Goal: Task Accomplishment & Management: Complete application form

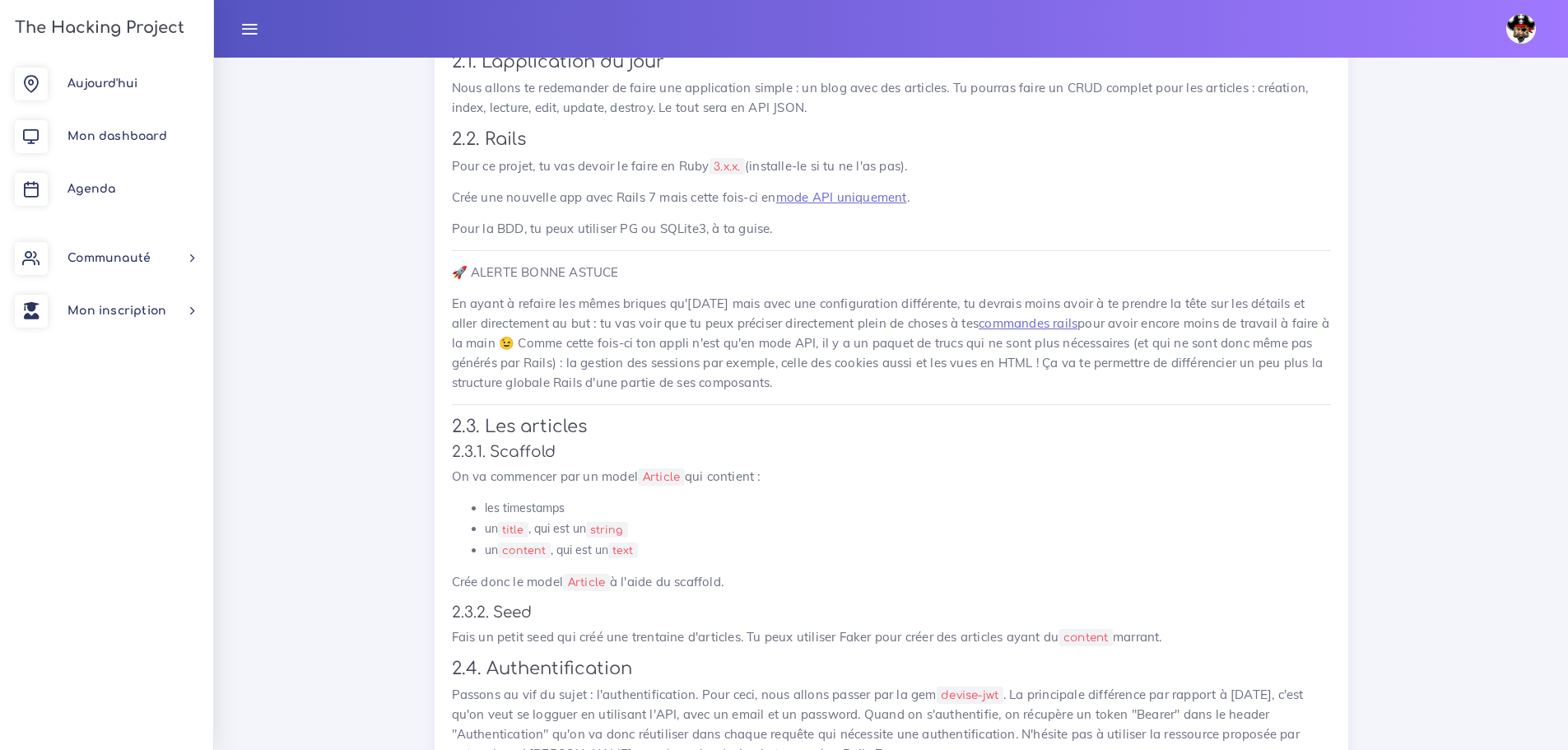
scroll to position [823, 0]
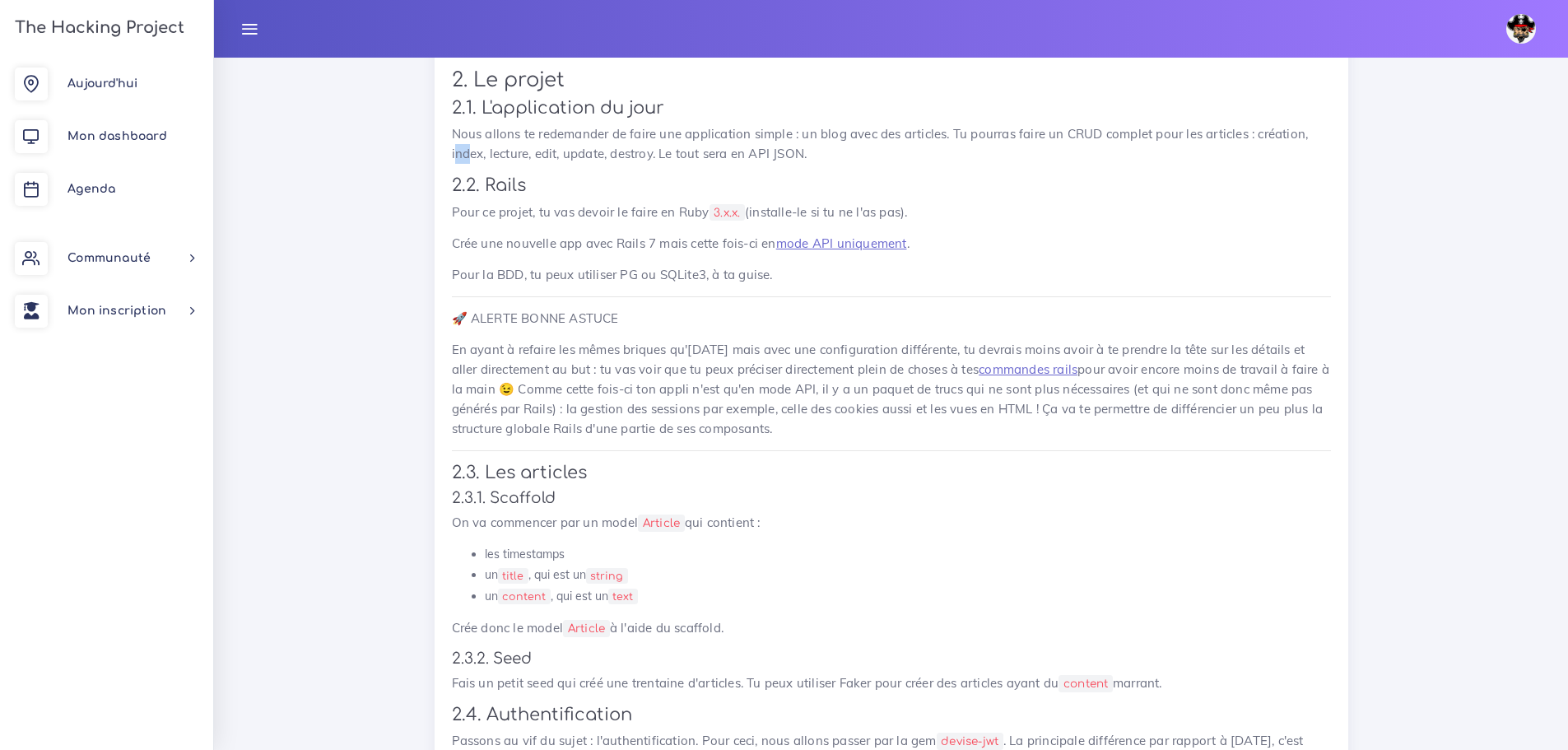
drag, startPoint x: 454, startPoint y: 146, endPoint x: 470, endPoint y: 160, distance: 21.3
click at [470, 160] on p "Nous allons te redemander de faire une application simple : un blog avec des ar…" at bounding box center [891, 144] width 880 height 40
click at [450, 132] on div "Utiliser Rails pour créer une API JSON Deuxième étape: utiliser une appli Rails…" at bounding box center [891, 732] width 914 height 1653
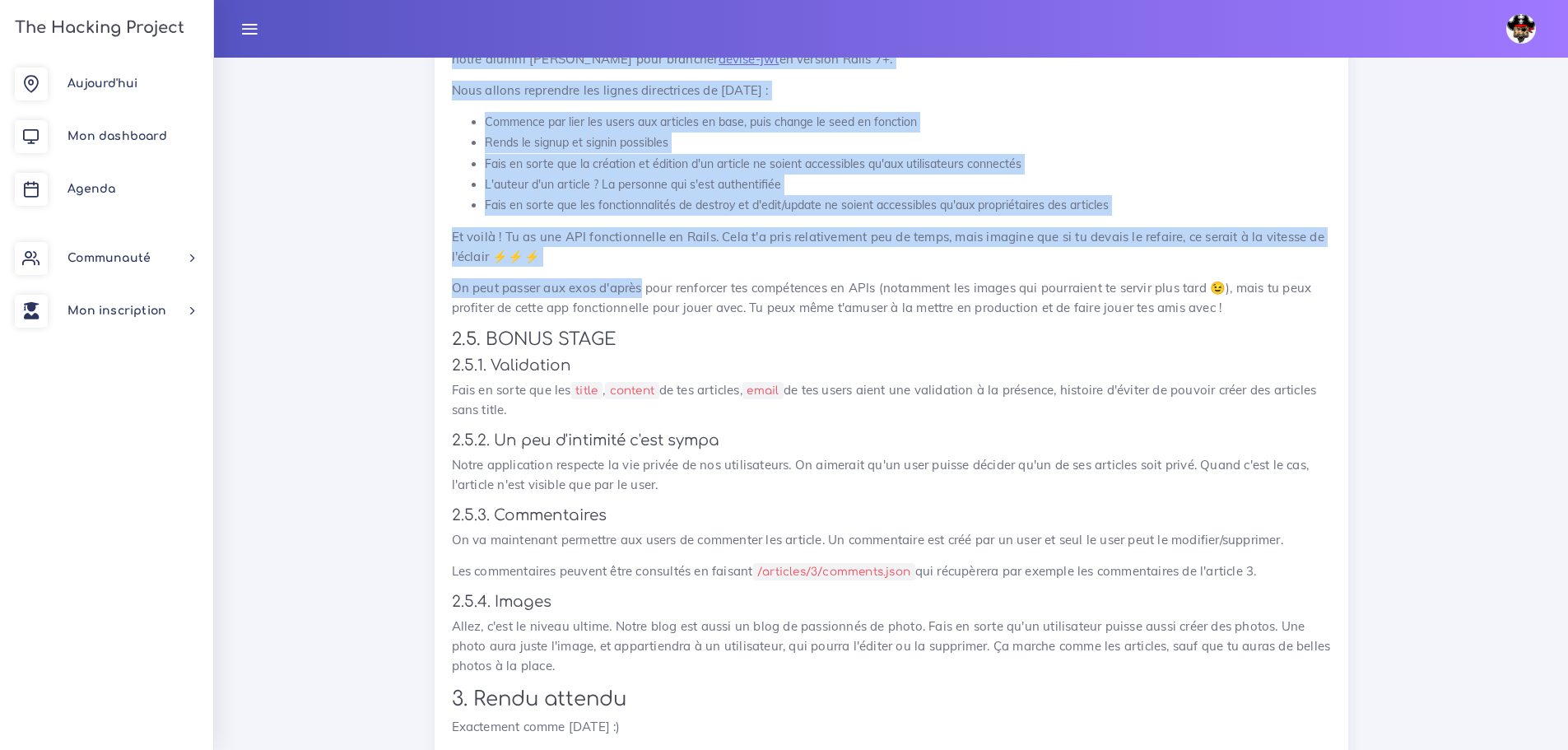
scroll to position [1647, 0]
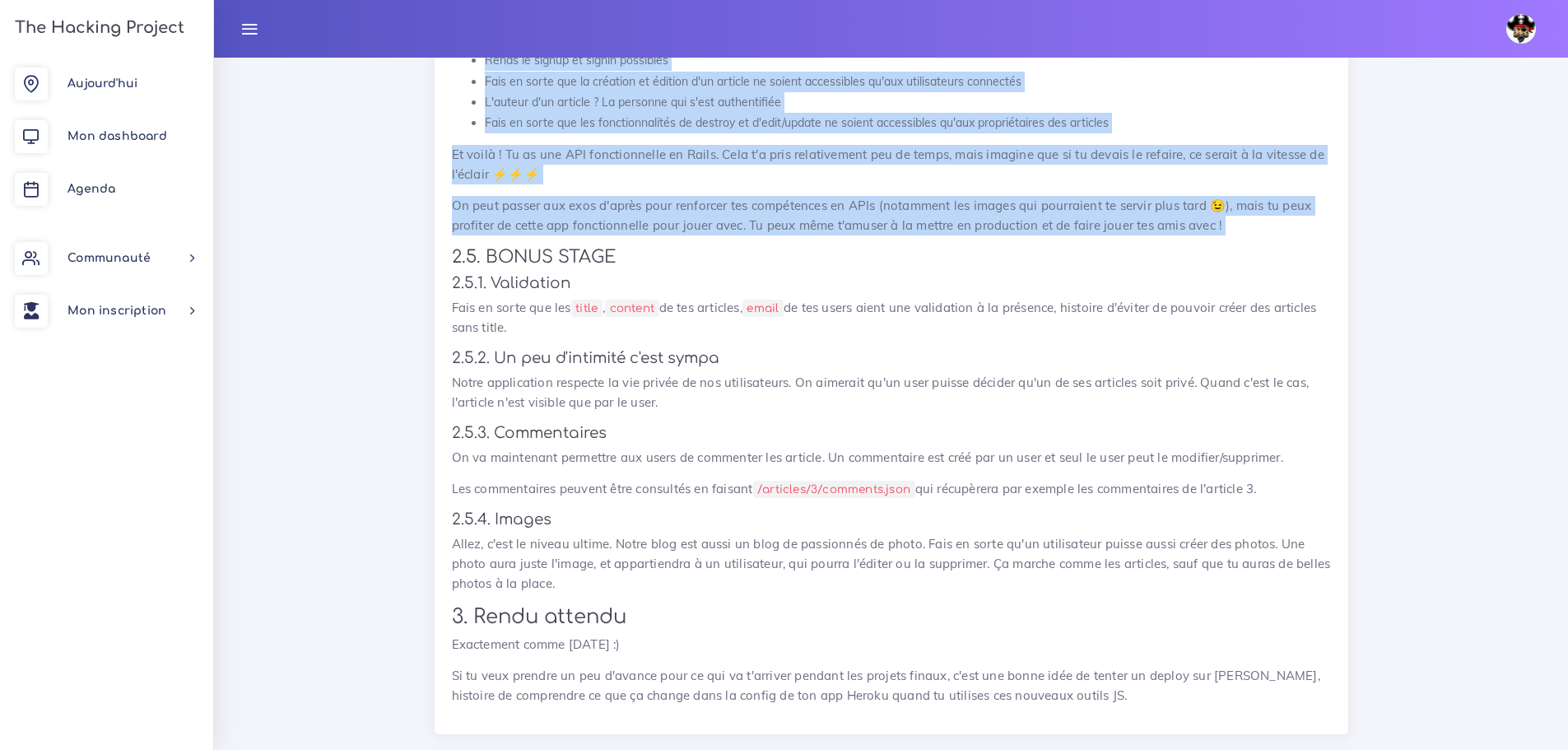
drag, startPoint x: 450, startPoint y: 132, endPoint x: 1223, endPoint y: 217, distance: 777.7
copy div "Nous allons te redemander de faire une application simple : un blog avec des ar…"
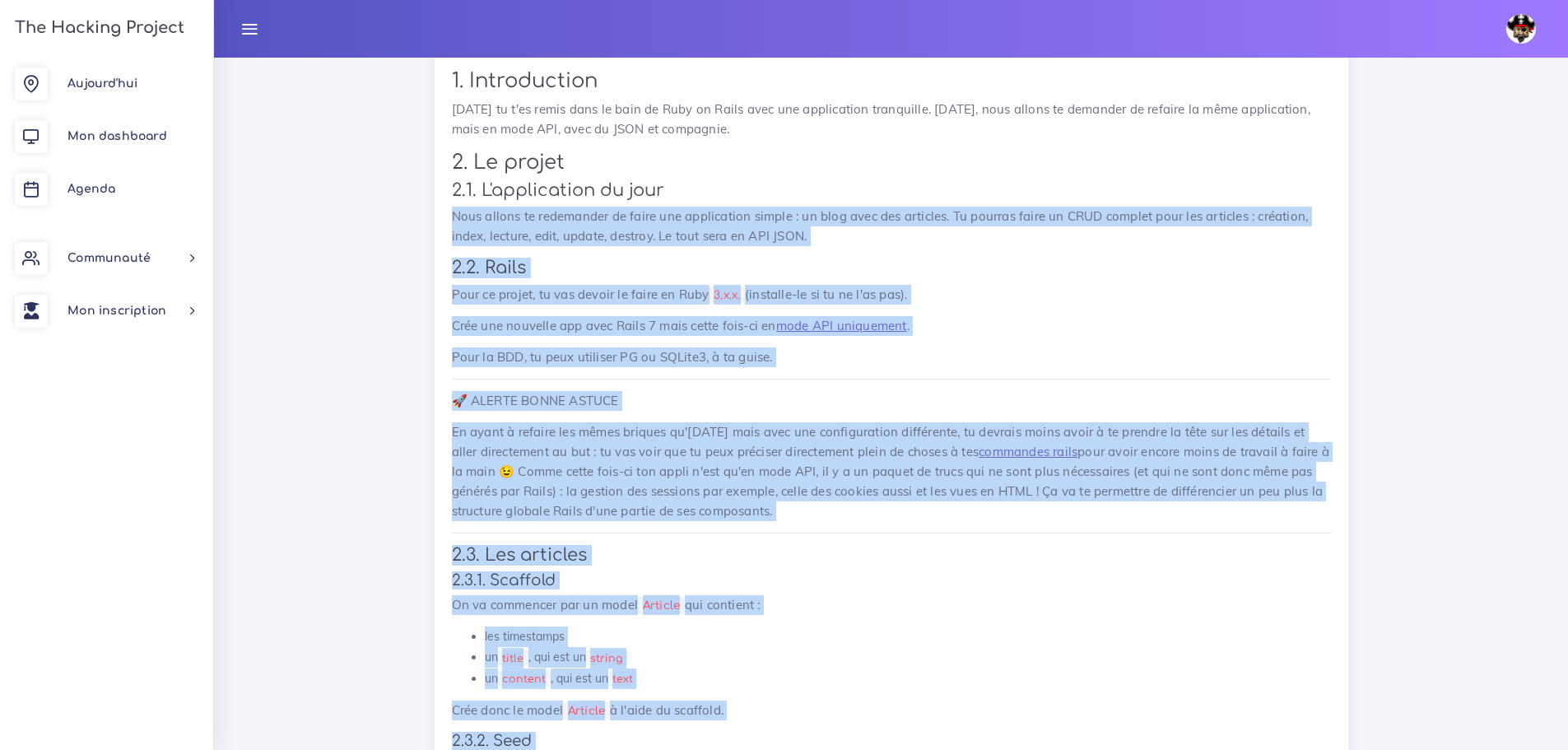
scroll to position [659, 0]
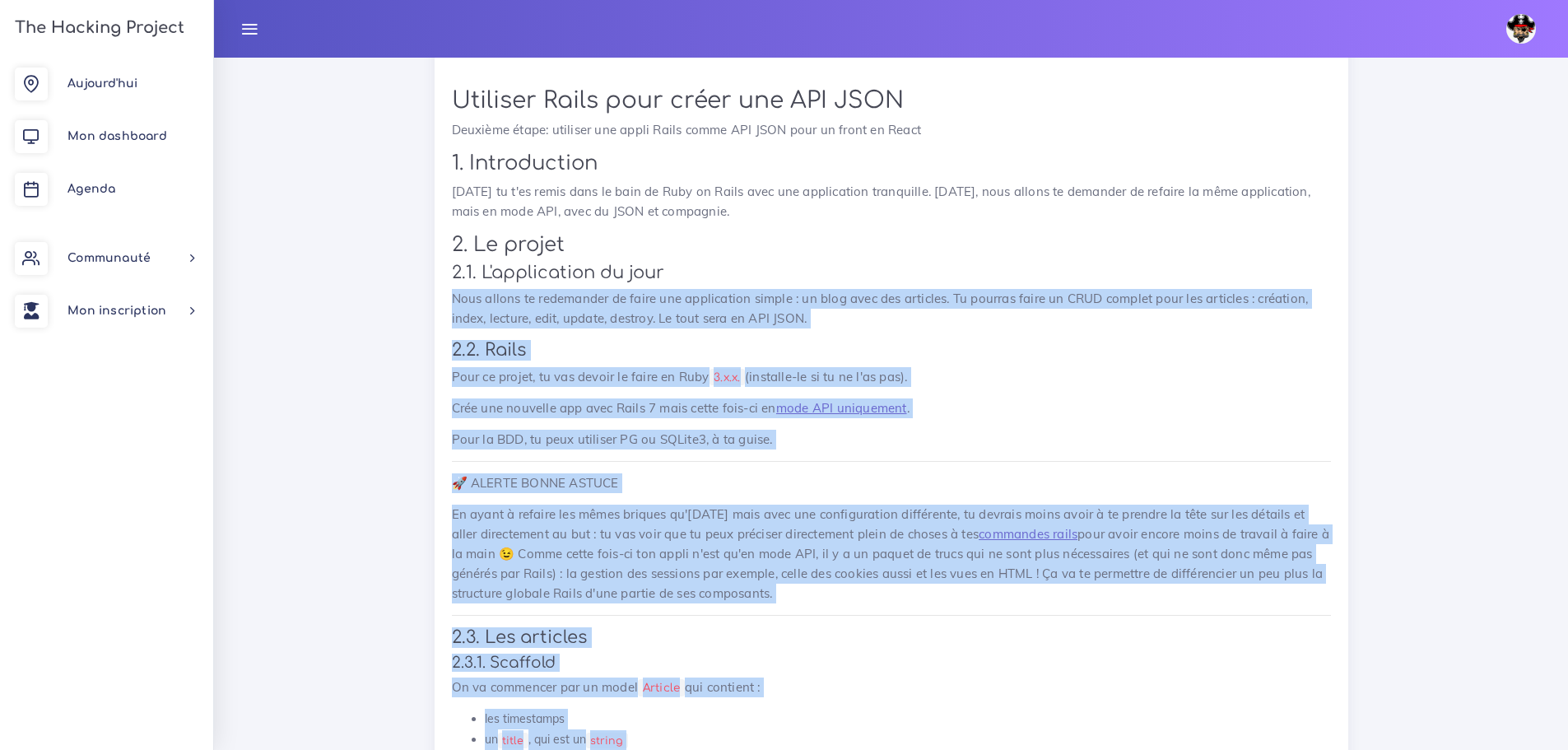
click at [986, 345] on h3 "2.2. Rails" at bounding box center [891, 350] width 880 height 21
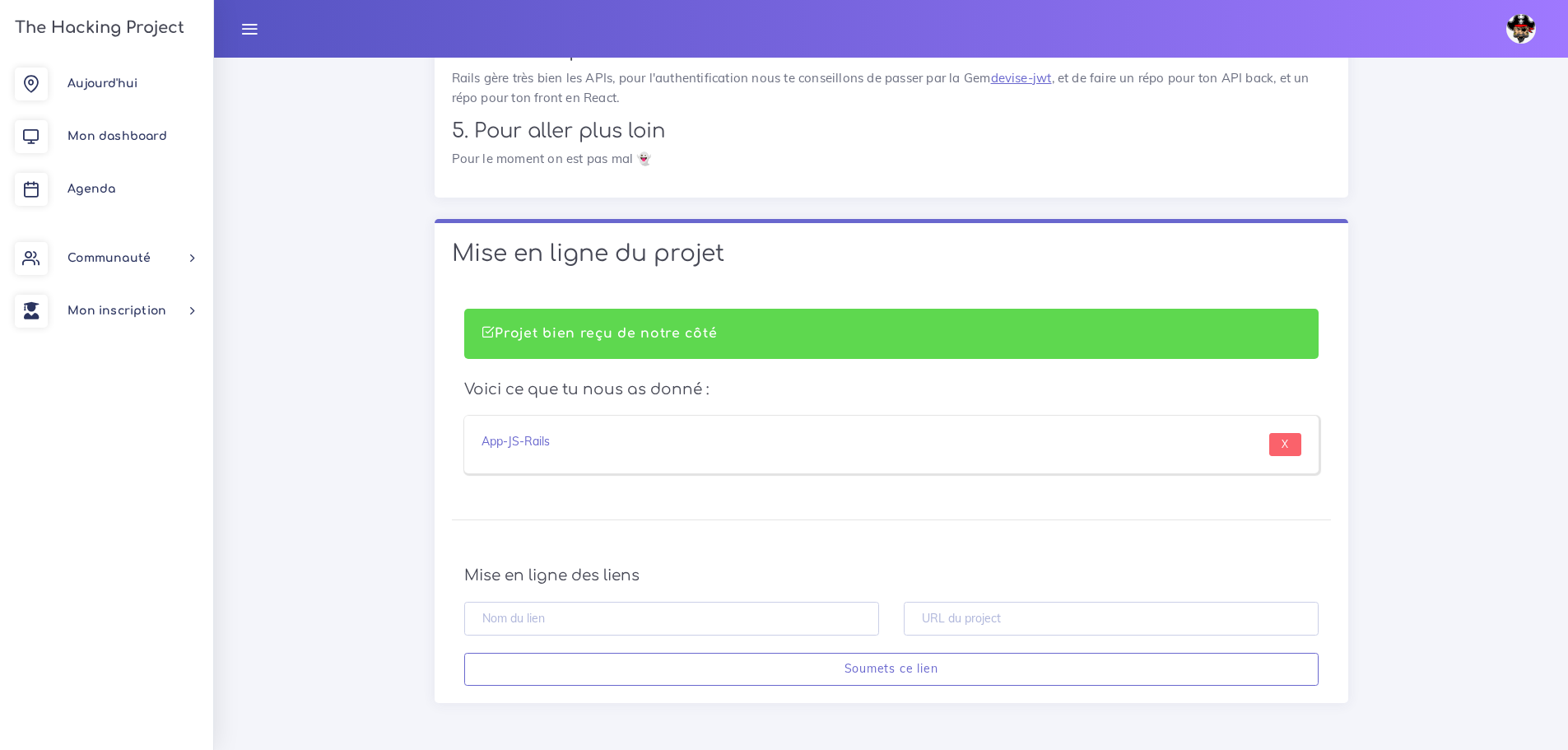
scroll to position [11142, 0]
click at [936, 614] on input "text" at bounding box center [1111, 618] width 415 height 33
paste input "https://github.com/melody-ste/Blog-api"
type input "https://github.com/melody-ste/Blog-api"
click at [646, 612] on input "text" at bounding box center [671, 618] width 415 height 33
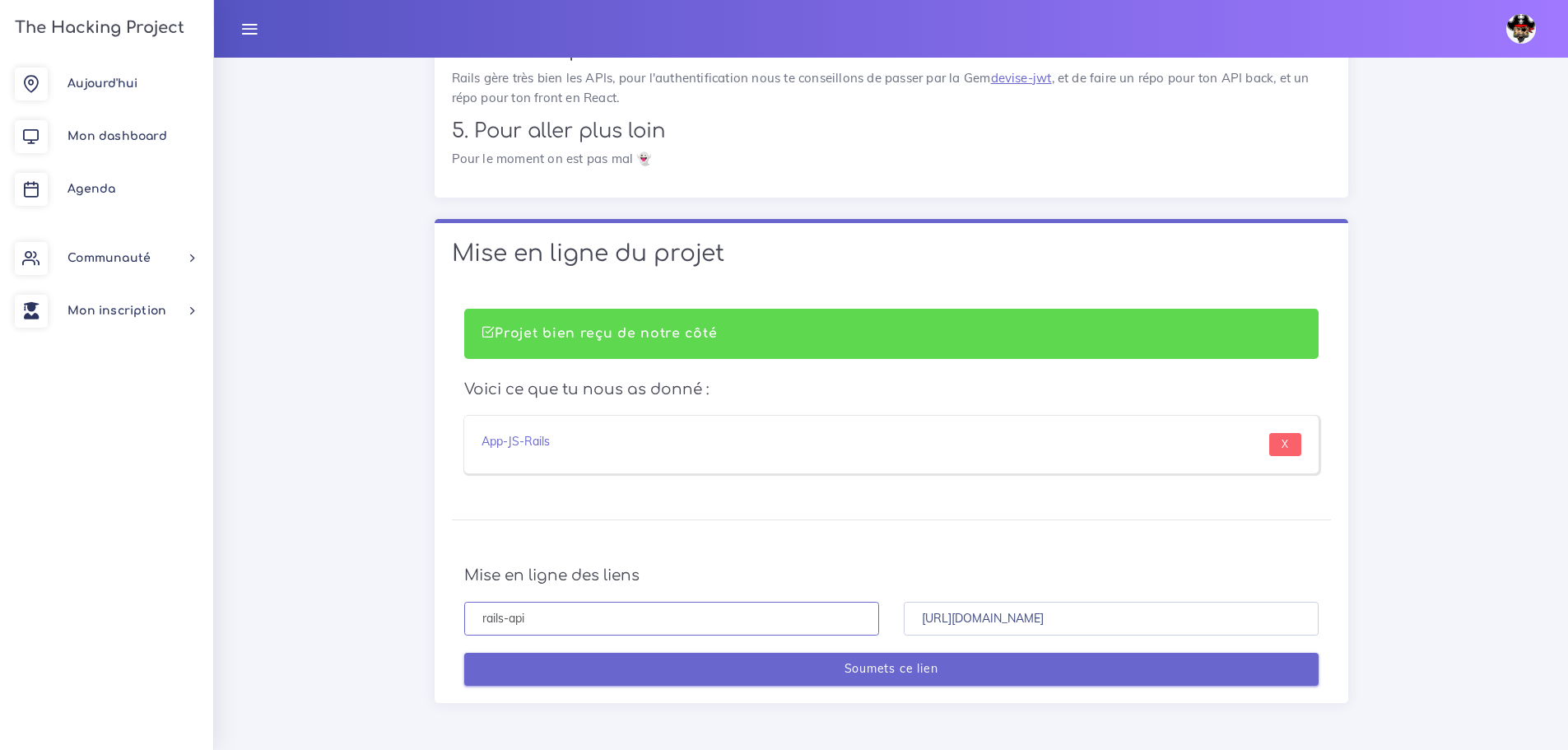
type input "rails-api"
click at [746, 674] on input "Soumets ce lien" at bounding box center [891, 669] width 854 height 33
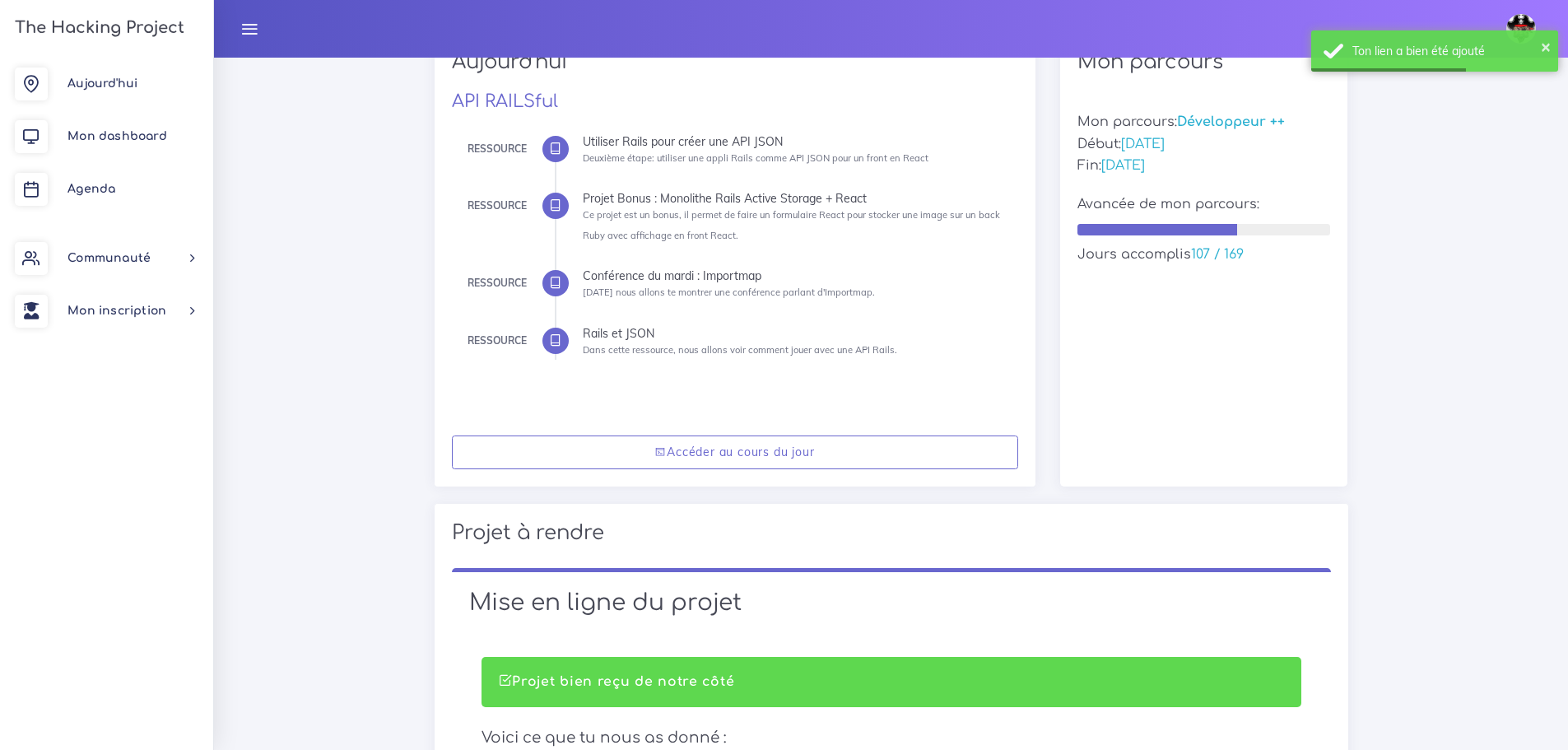
scroll to position [412, 0]
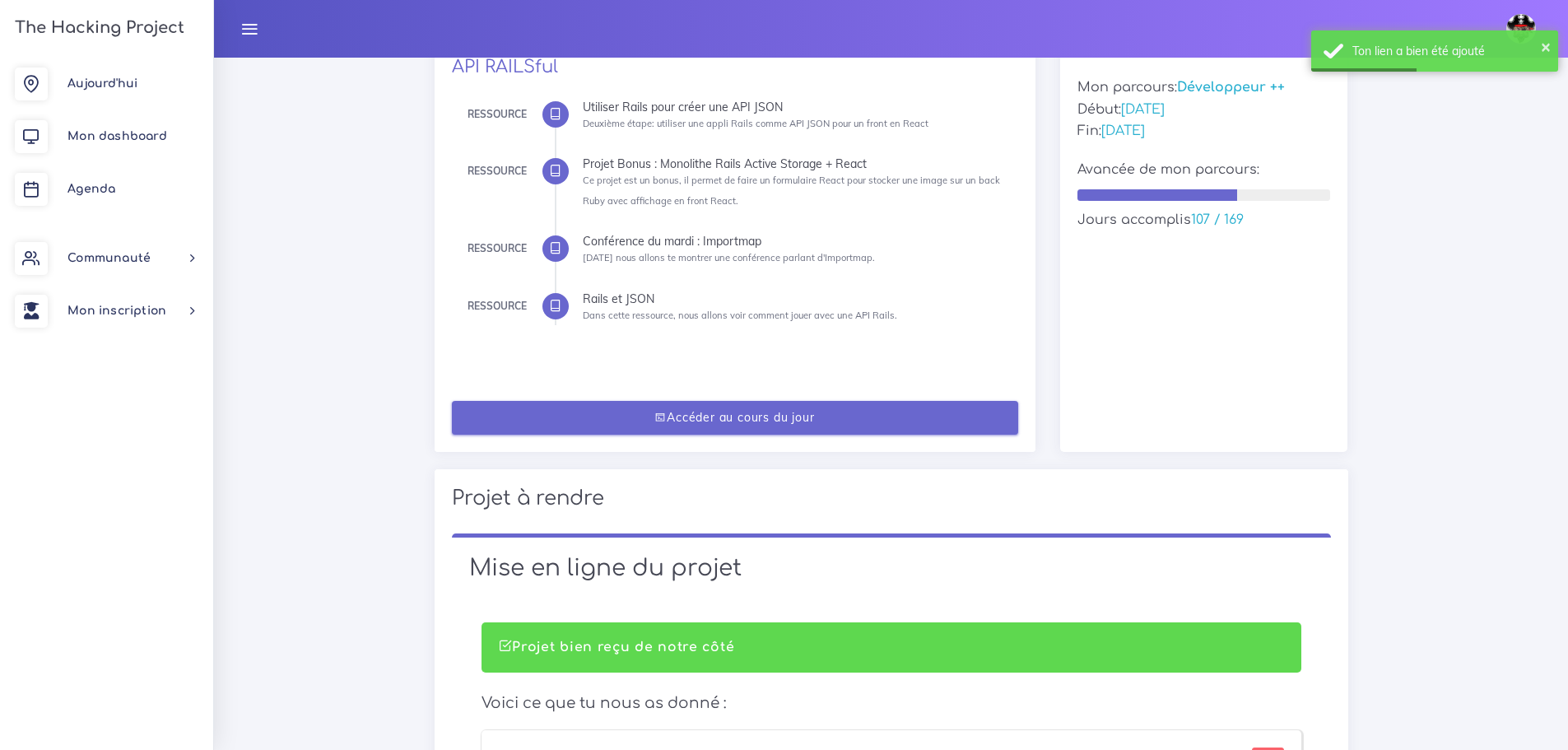
click at [685, 417] on link "Accéder au cours du jour" at bounding box center [734, 417] width 566 height 33
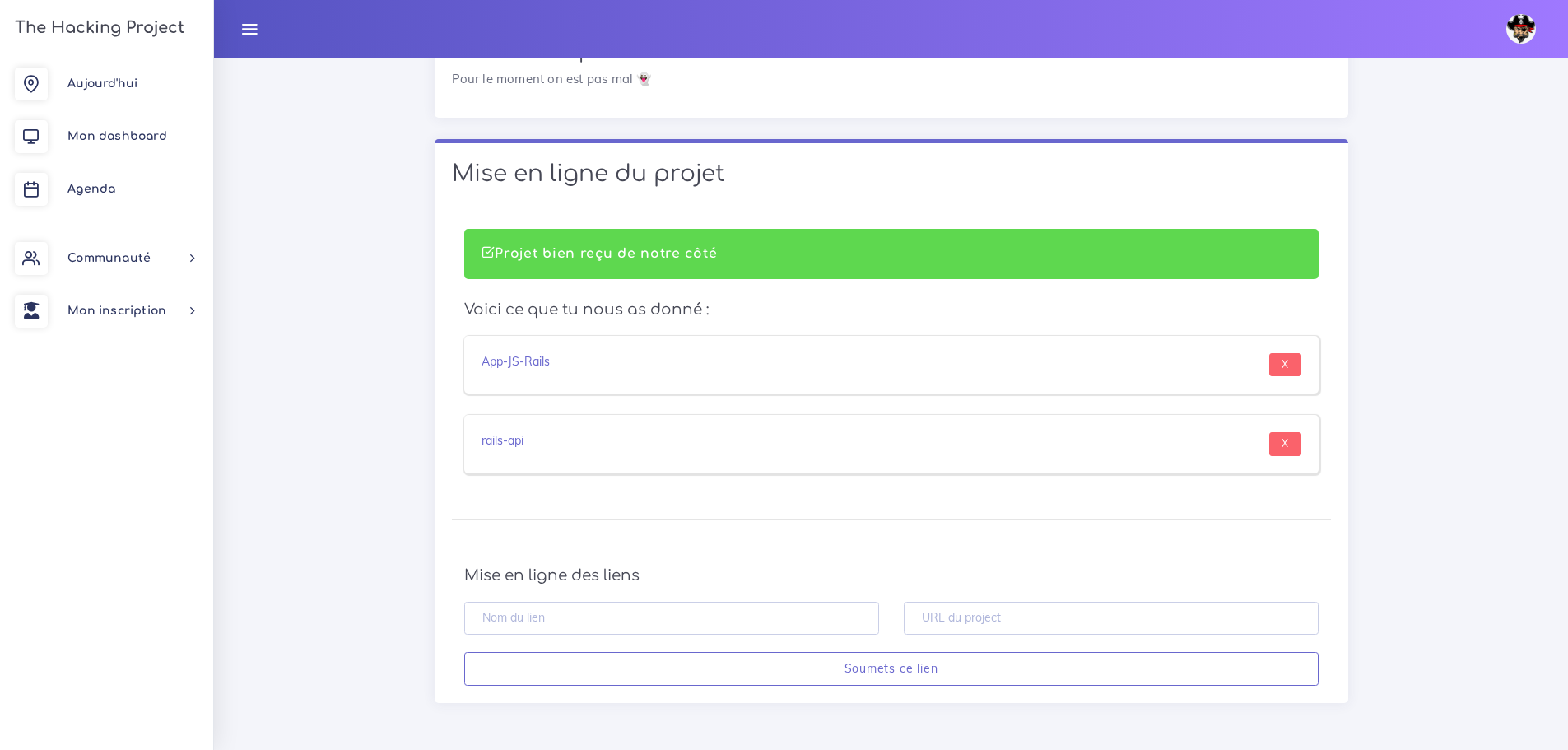
scroll to position [11221, 0]
click at [1295, 363] on input "X" at bounding box center [1285, 365] width 32 height 23
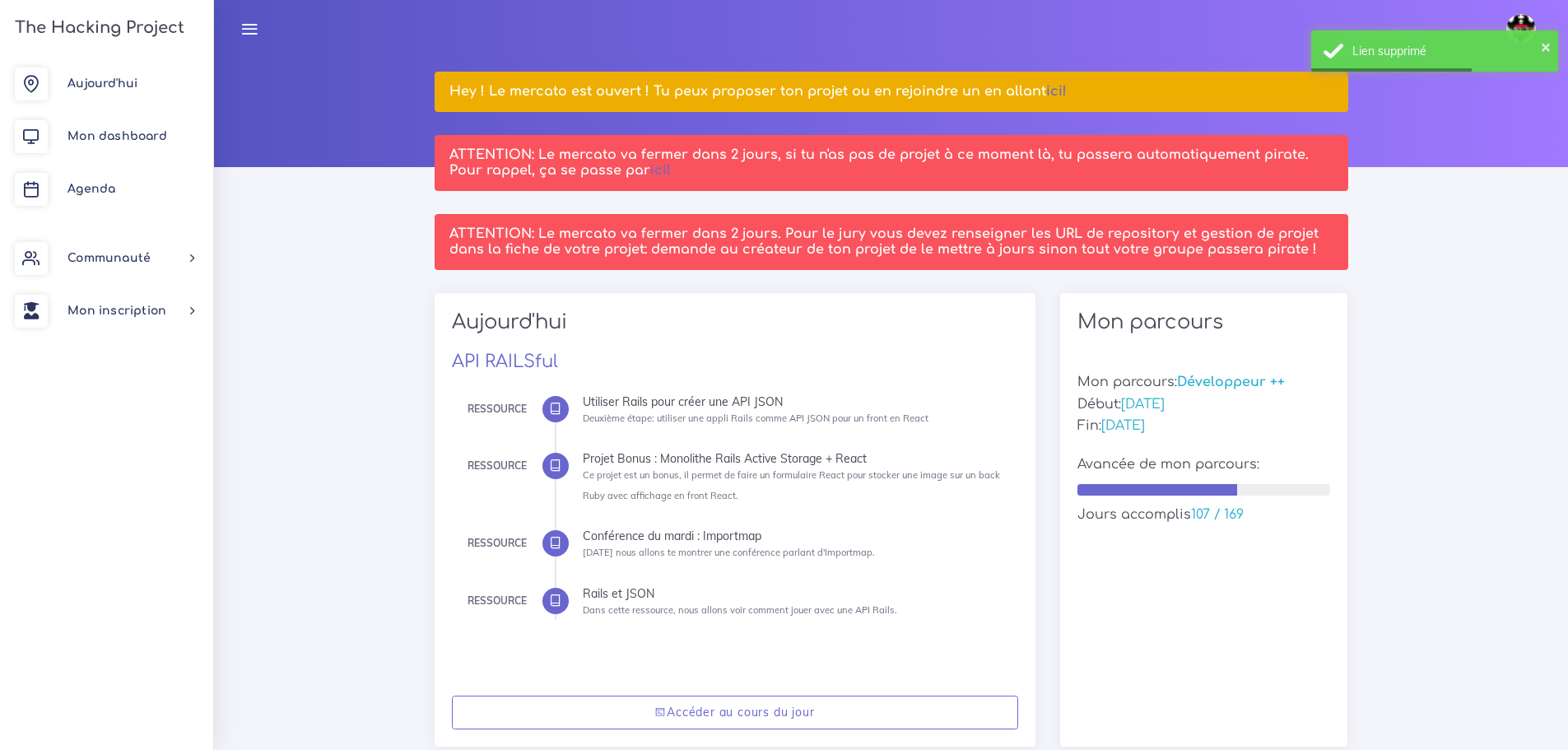
scroll to position [329, 0]
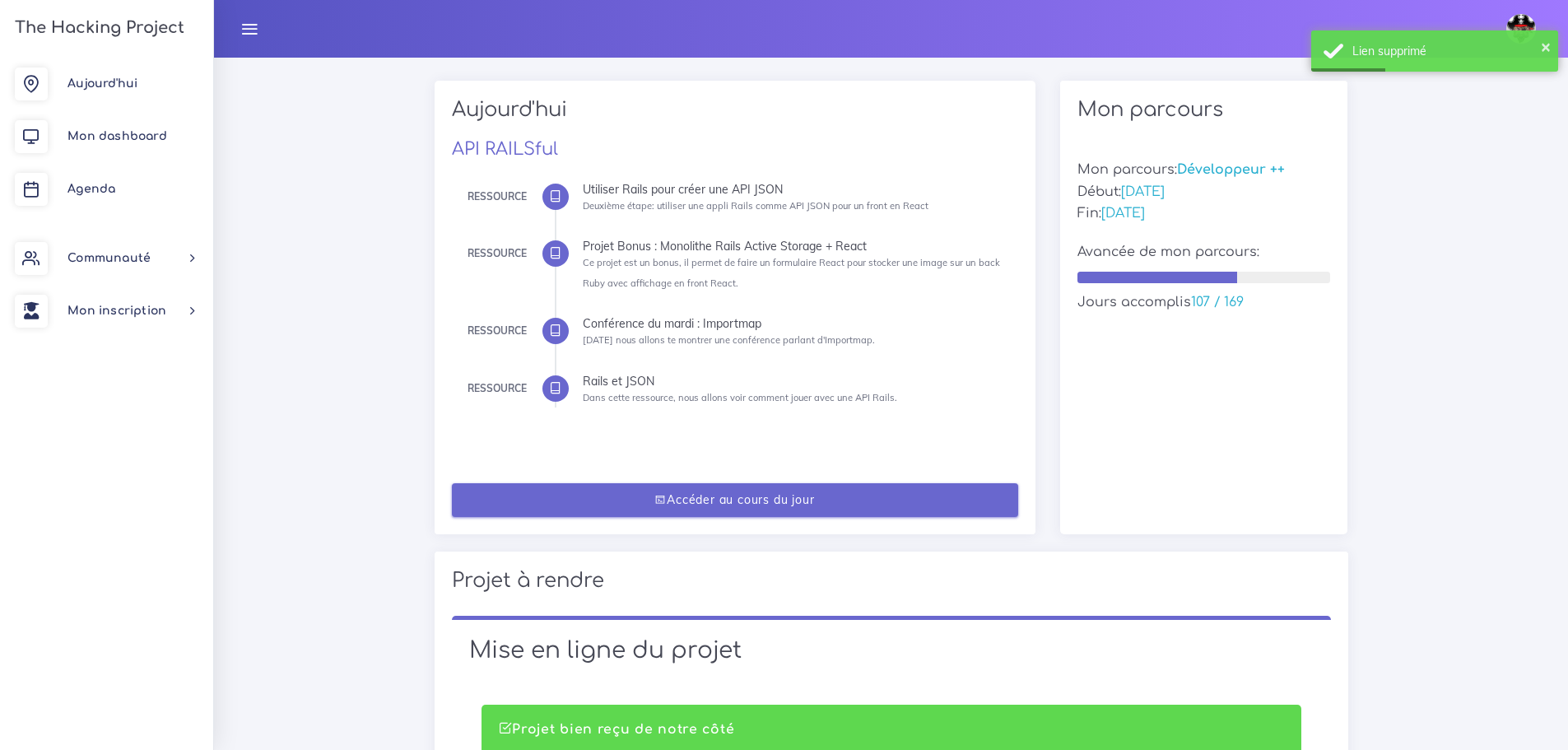
click at [672, 497] on link "Accéder au cours du jour" at bounding box center [734, 499] width 566 height 33
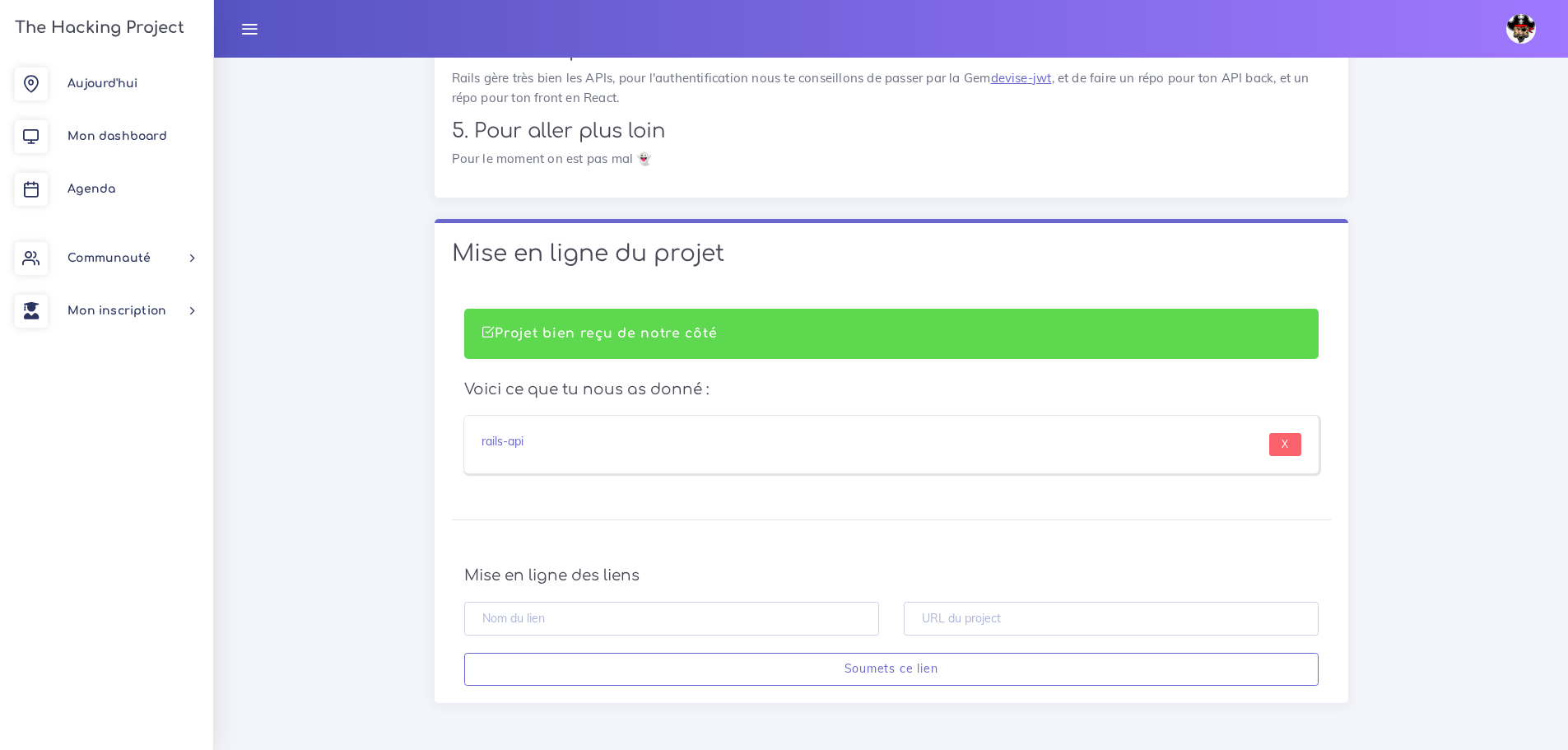
scroll to position [11142, 0]
click at [935, 614] on input "text" at bounding box center [1111, 618] width 415 height 33
paste input "https://github.com/melody-ste/blog-front"
type input "https://github.com/melody-ste/blog-front"
click at [704, 619] on input "text" at bounding box center [671, 618] width 415 height 33
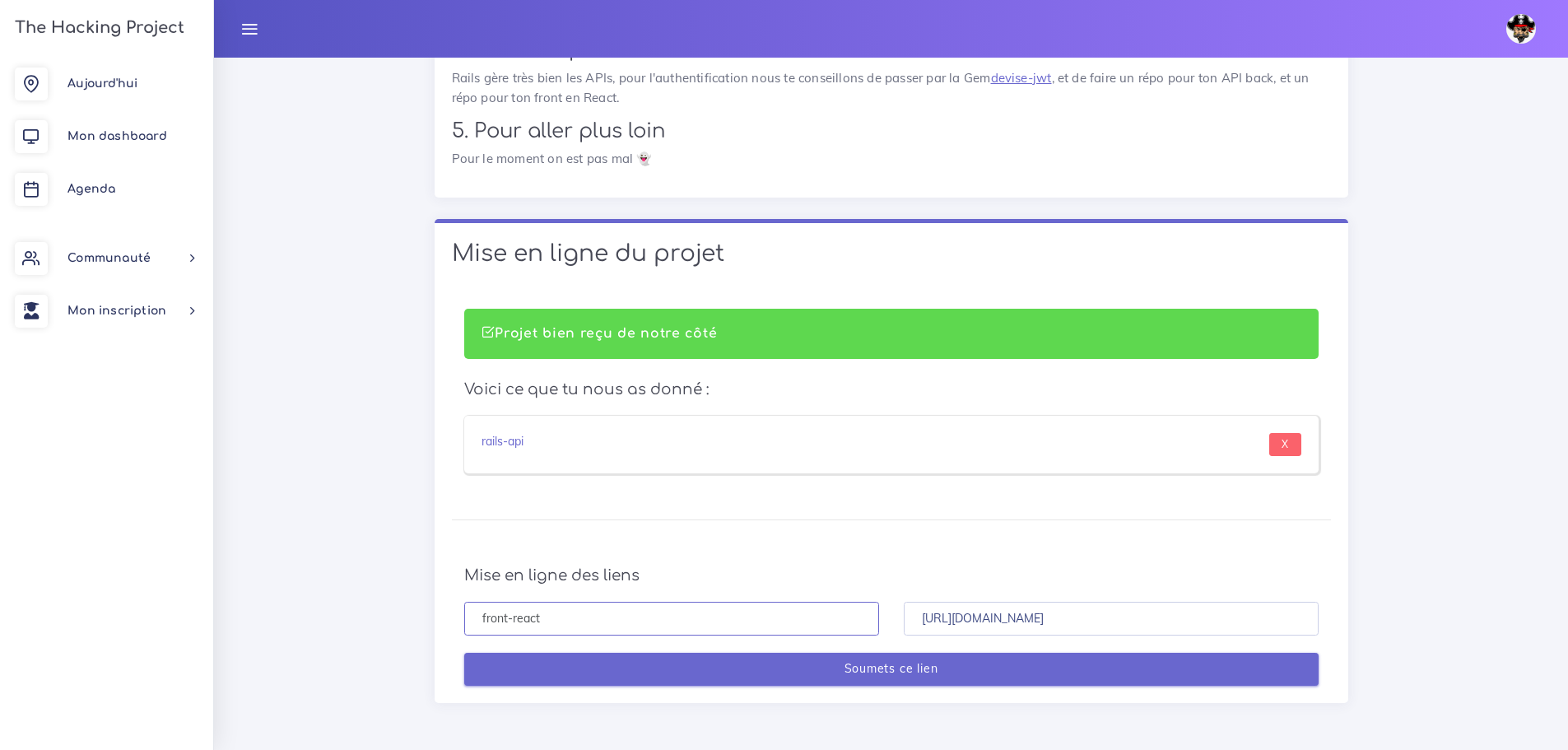
type input "front-react"
click at [860, 663] on input "Soumets ce lien" at bounding box center [891, 669] width 854 height 33
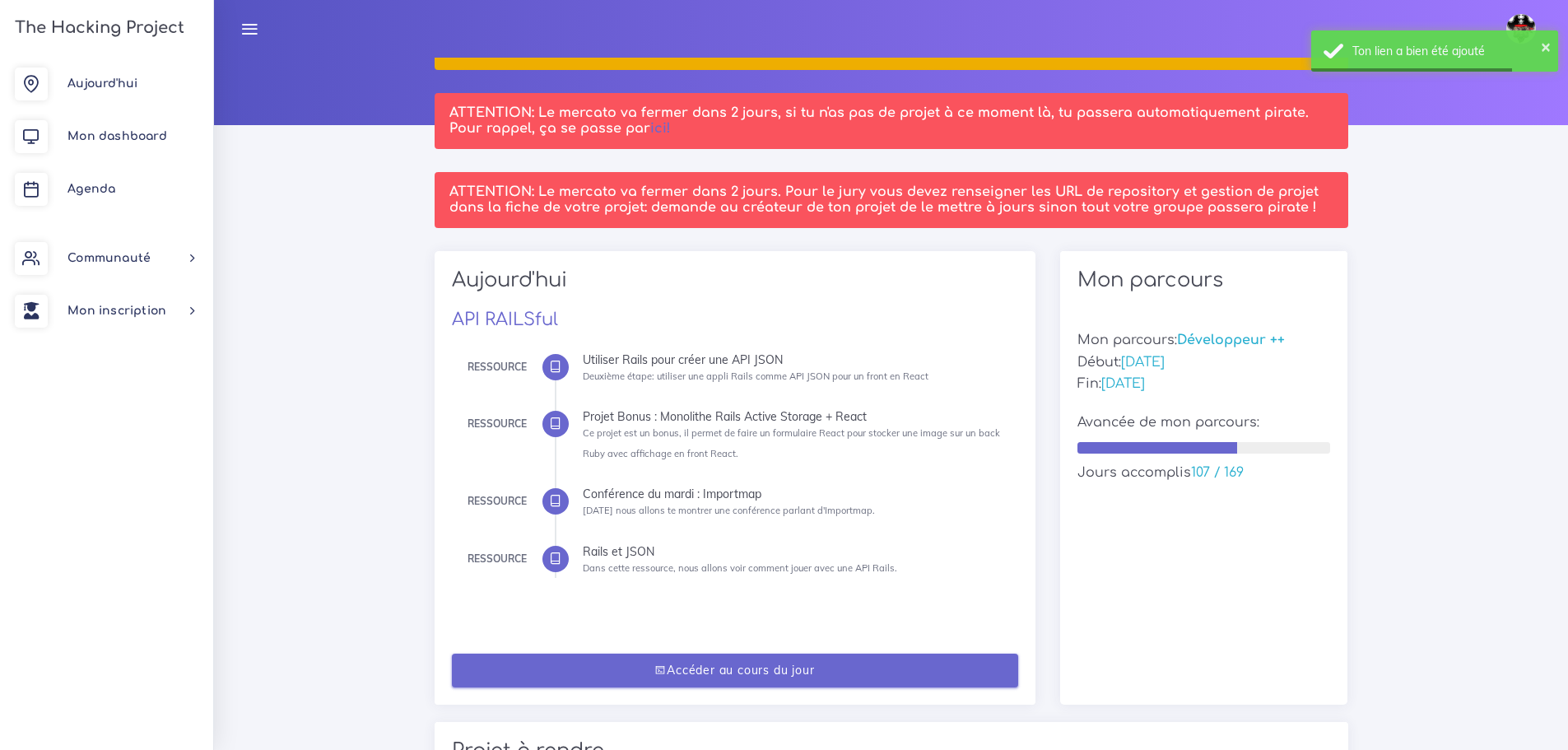
scroll to position [165, 0]
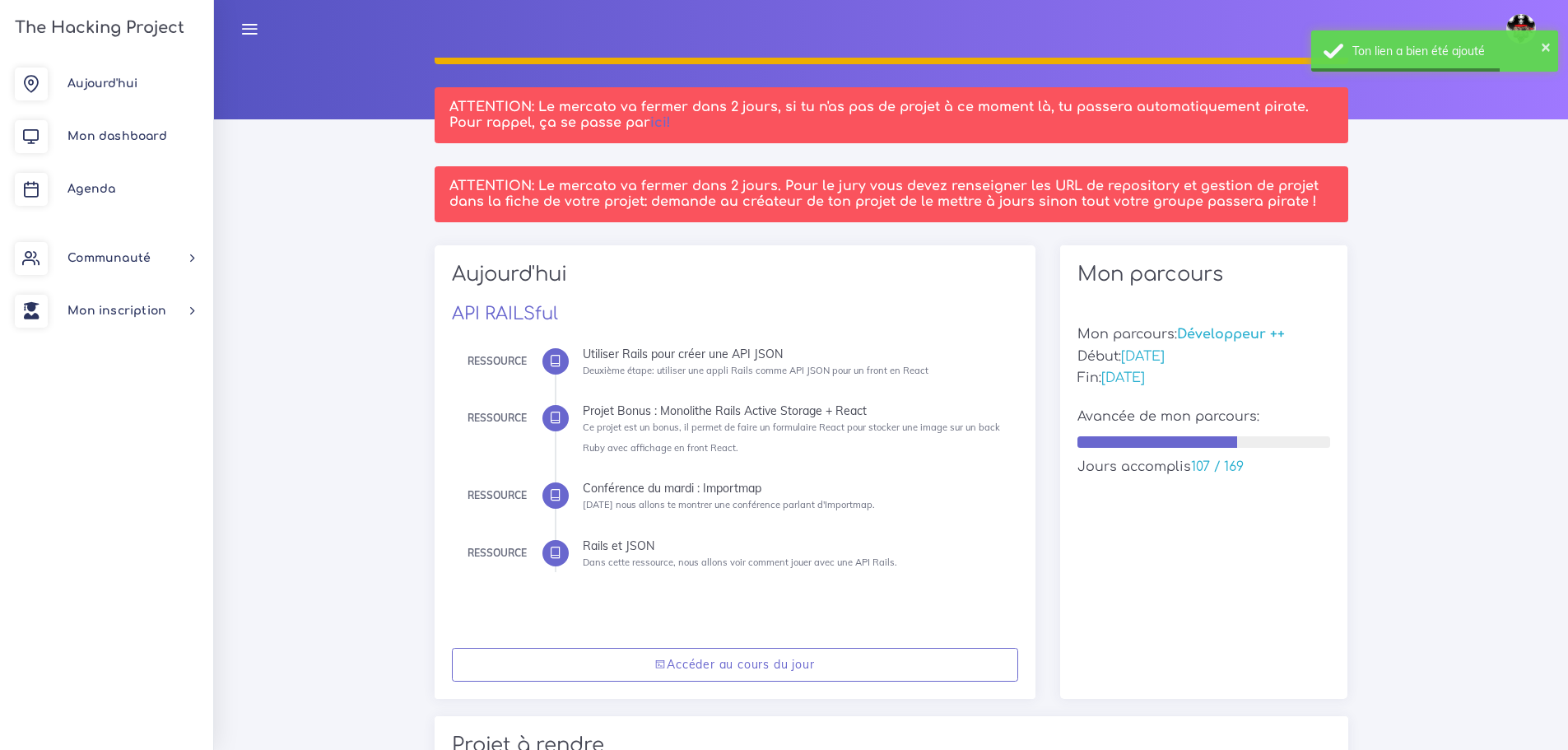
click at [695, 642] on div "Accéder au cours du jour" at bounding box center [734, 665] width 601 height 69
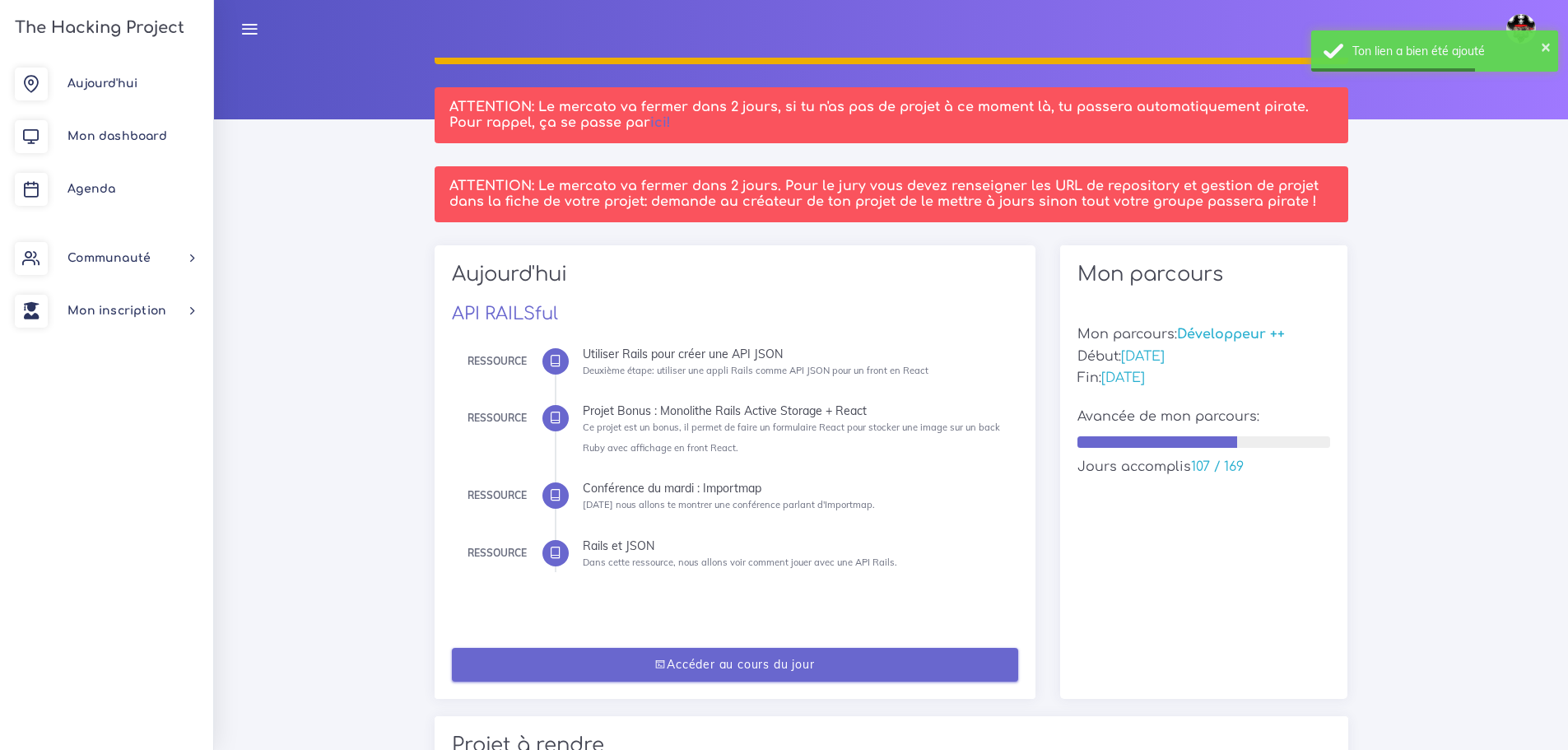
click at [695, 659] on link "Accéder au cours du jour" at bounding box center [734, 664] width 566 height 33
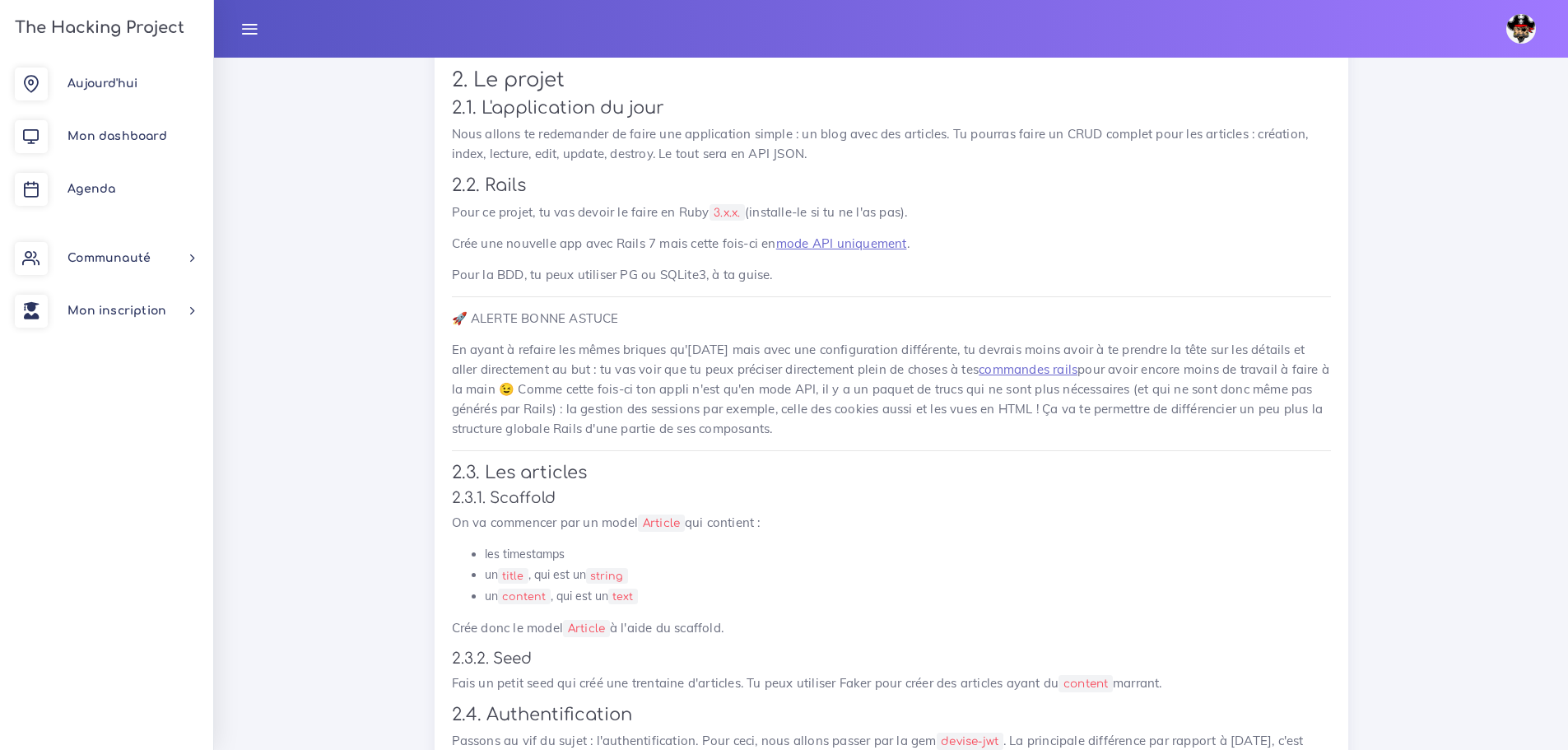
scroll to position [906, 0]
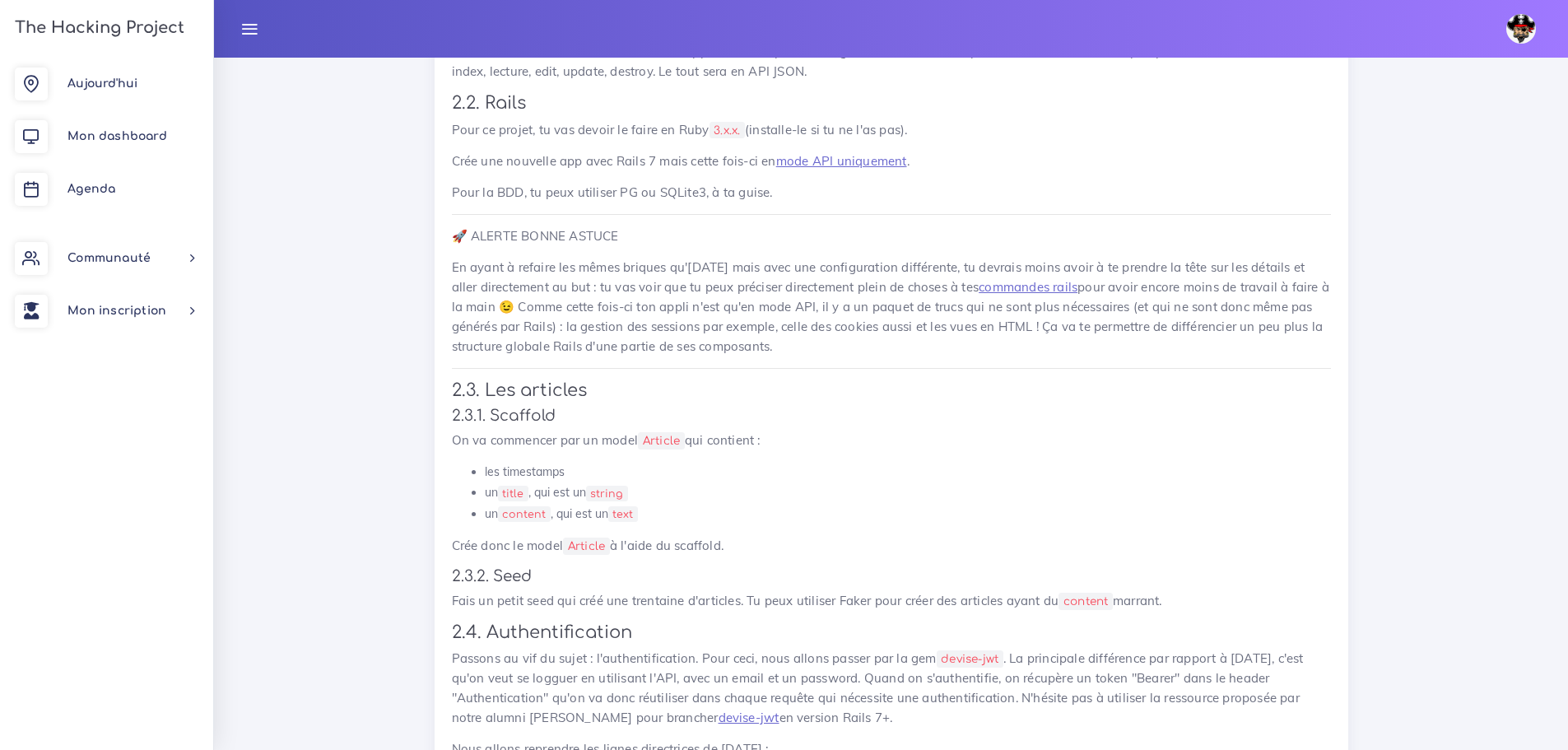
drag, startPoint x: 755, startPoint y: 549, endPoint x: 420, endPoint y: 416, distance: 360.4
copy div "2.3.1. [PERSON_NAME] On va commencer par un model Article qui contient : les ti…"
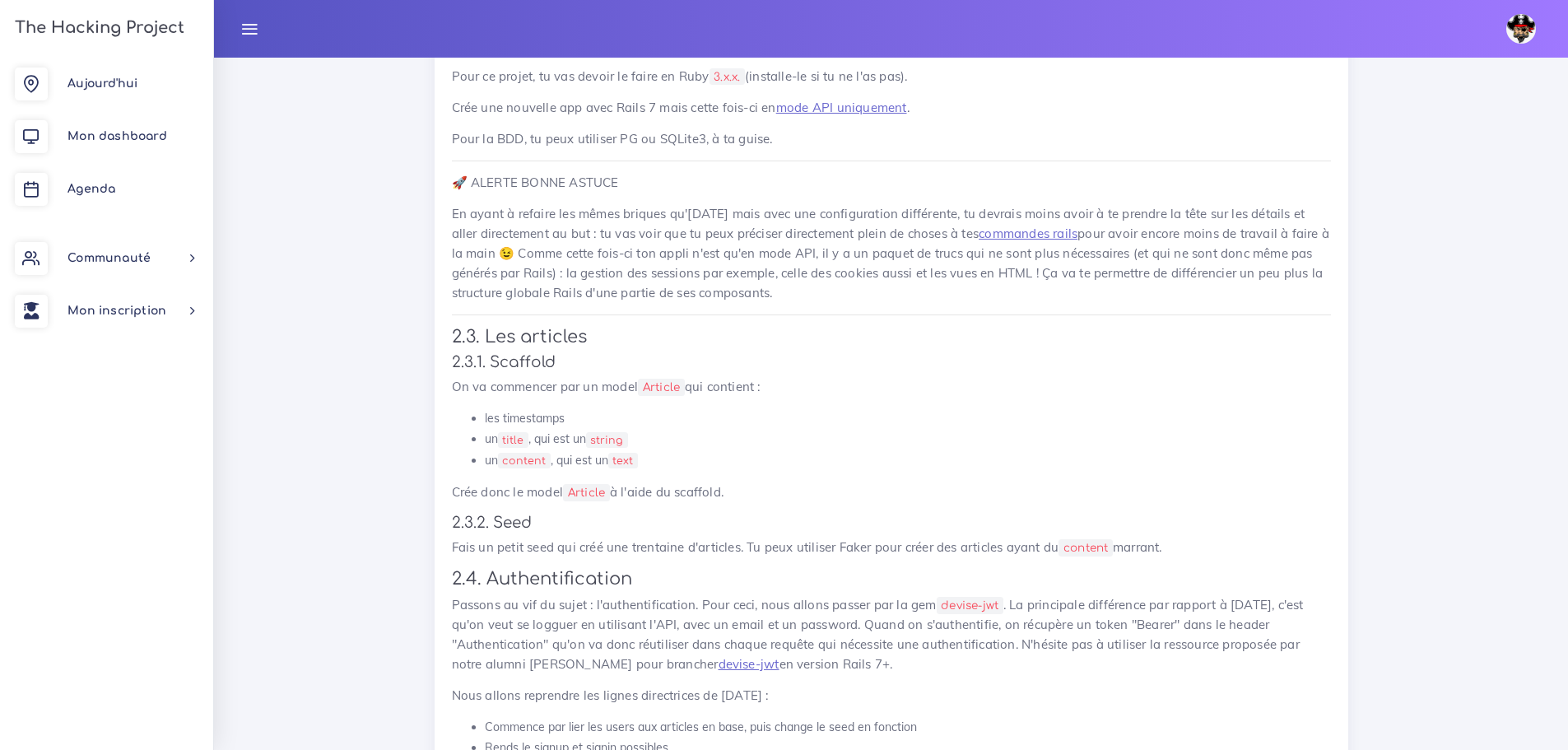
scroll to position [988, 0]
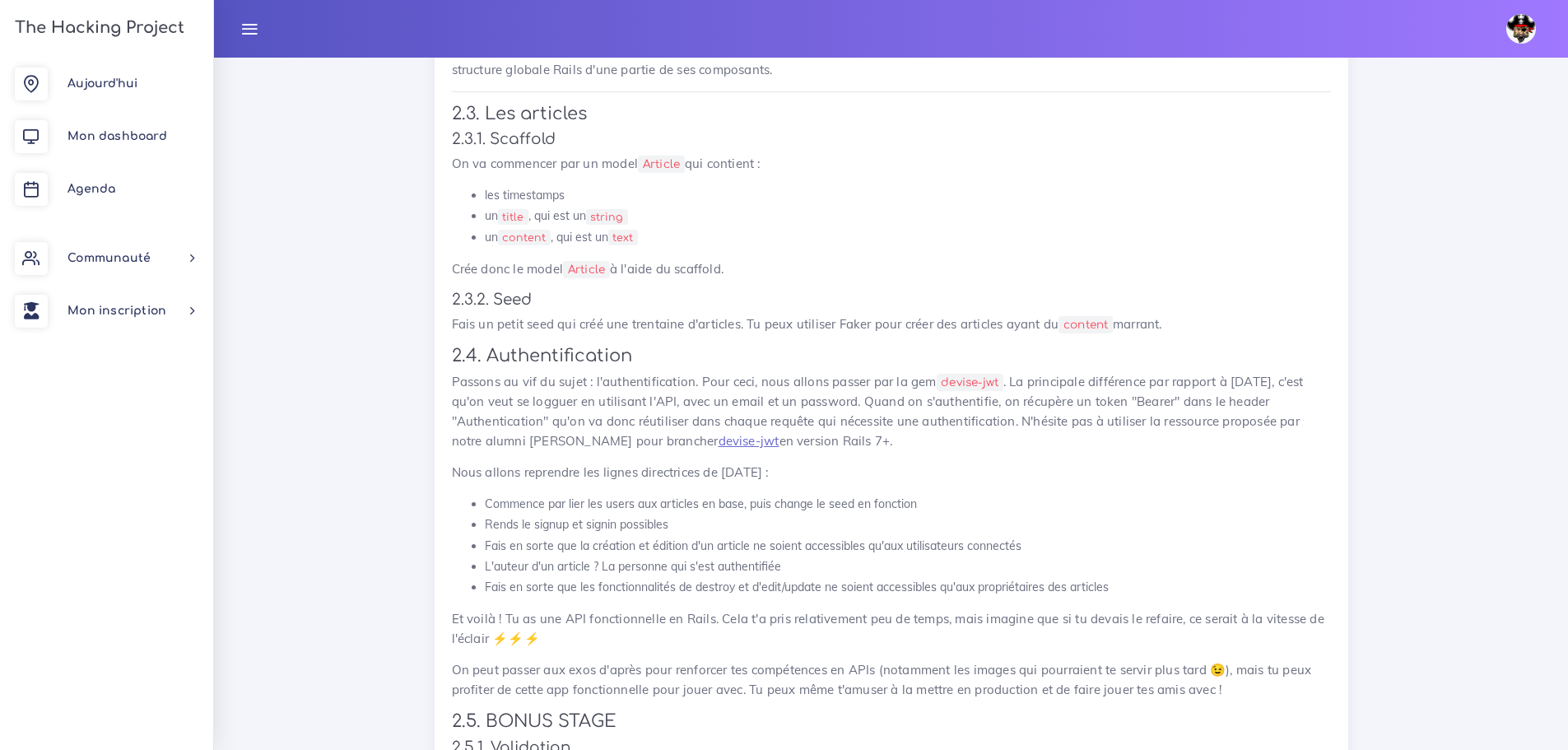
scroll to position [1153, 0]
